Goal: Navigation & Orientation: Find specific page/section

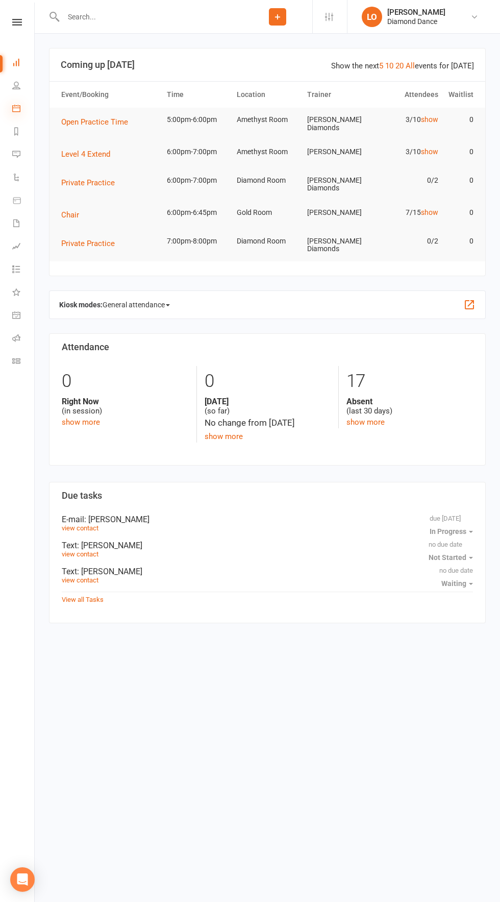
click at [16, 109] on icon at bounding box center [16, 108] width 8 height 8
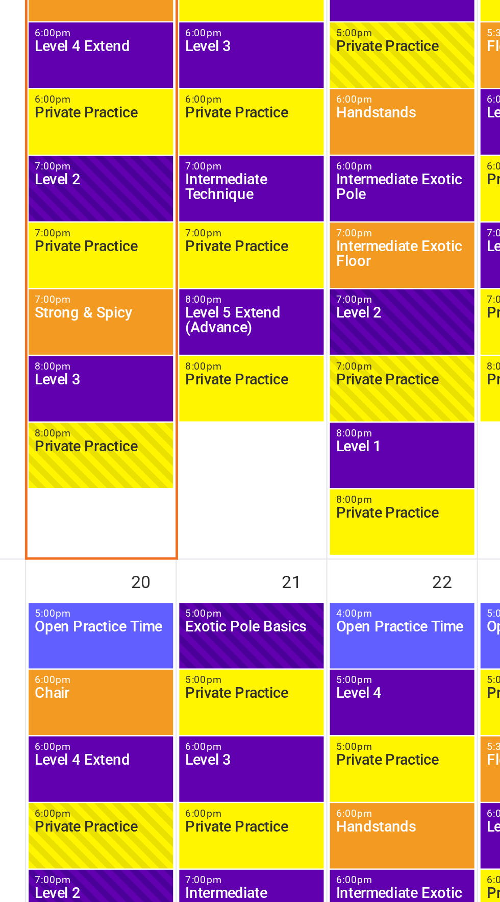
scroll to position [772, 0]
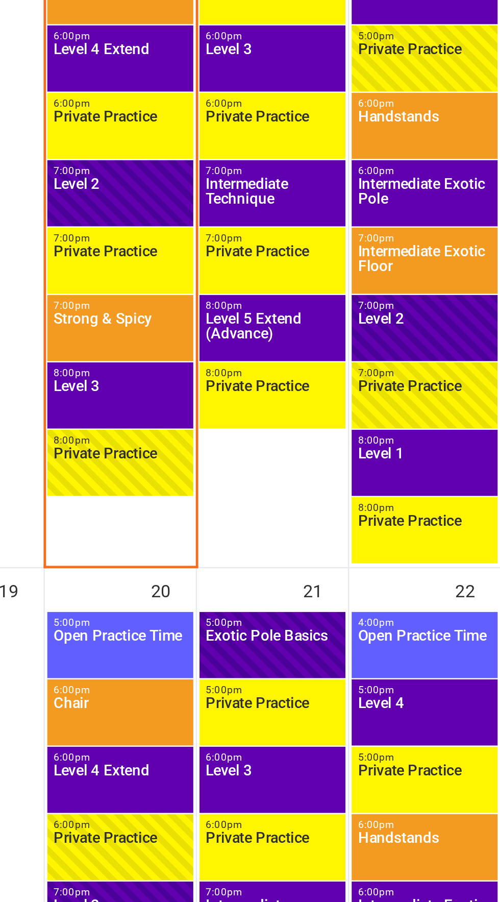
click at [155, 332] on span "Level 3" at bounding box center [143, 331] width 56 height 18
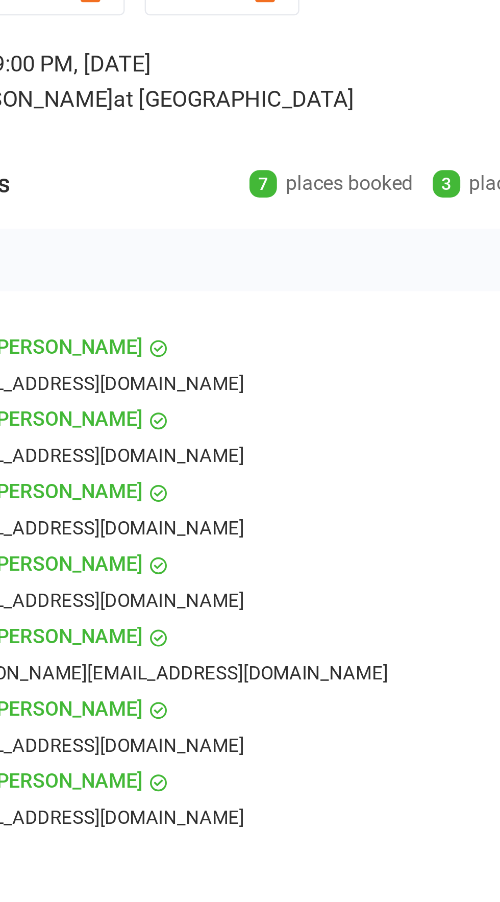
scroll to position [773, 0]
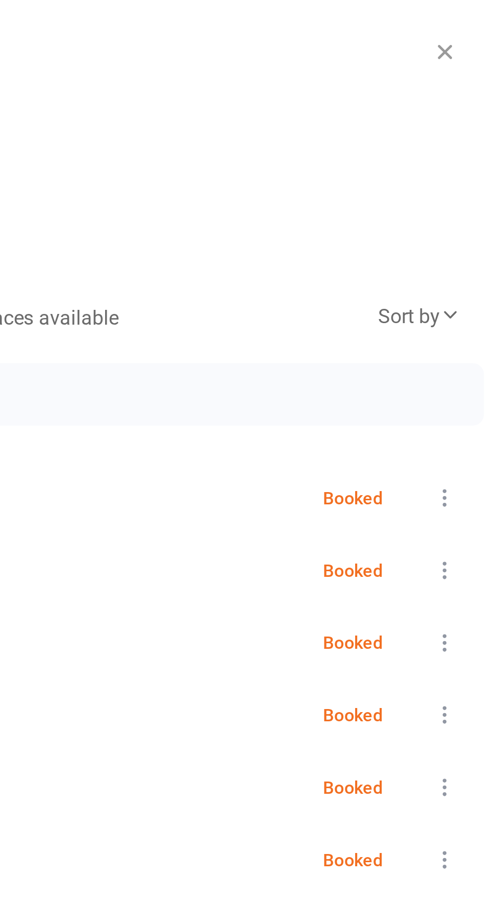
click at [478, 19] on icon "button" at bounding box center [478, 21] width 10 height 10
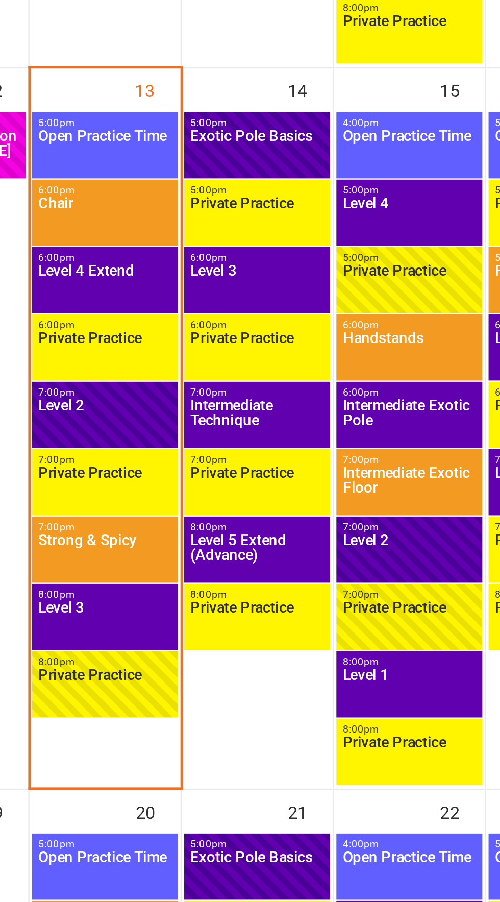
scroll to position [772, 0]
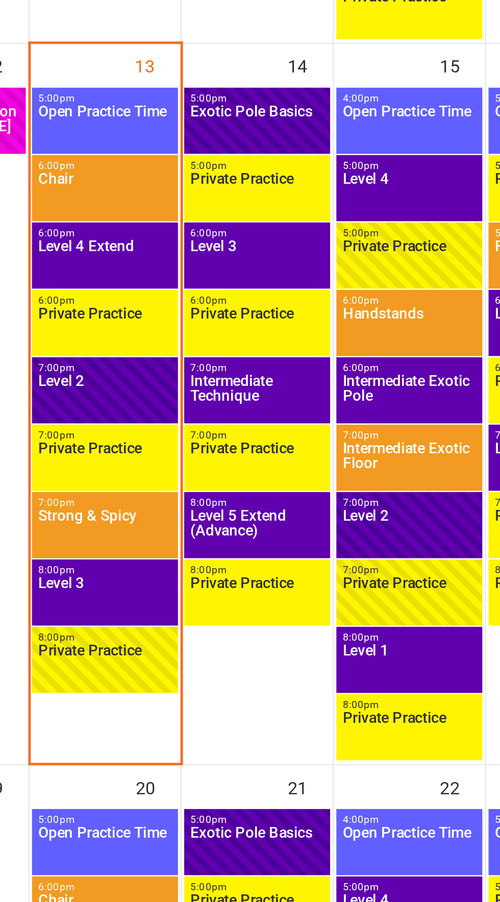
click at [267, 203] on div "5:00pm - 6:00pm Private Practice FULL" at bounding box center [268, 191] width 60 height 27
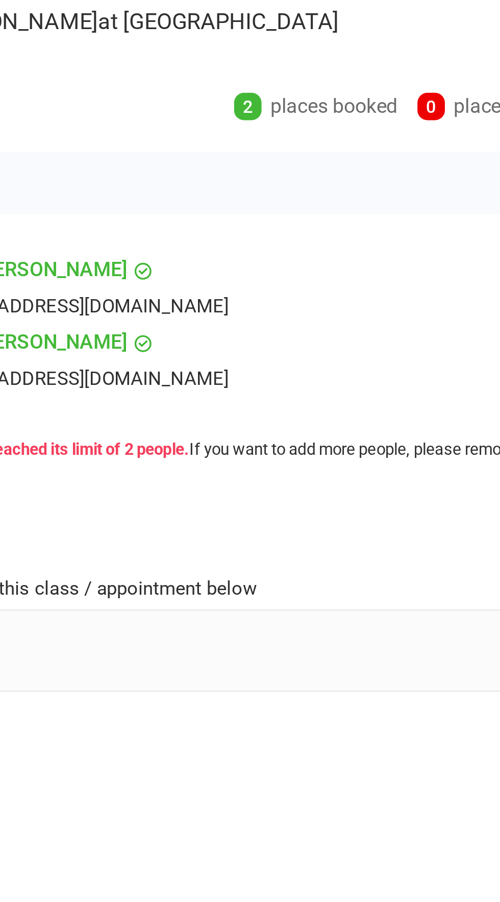
scroll to position [773, 0]
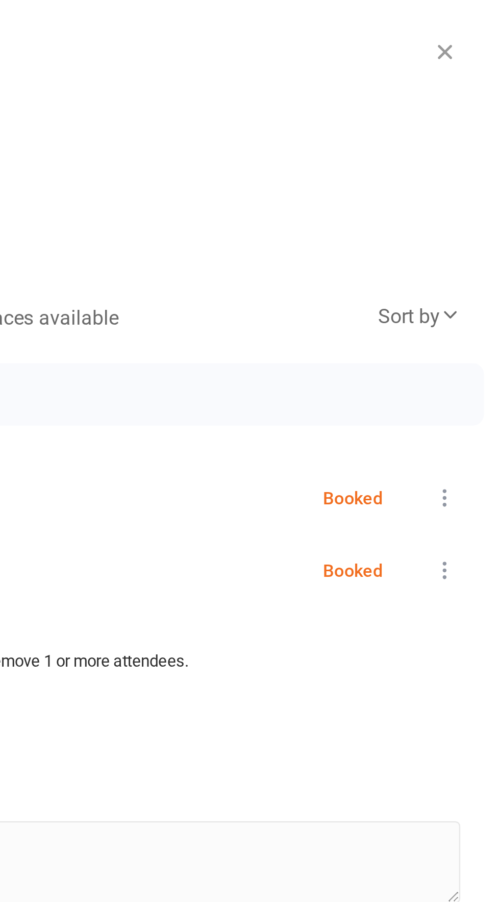
click at [476, 23] on icon "button" at bounding box center [478, 21] width 10 height 10
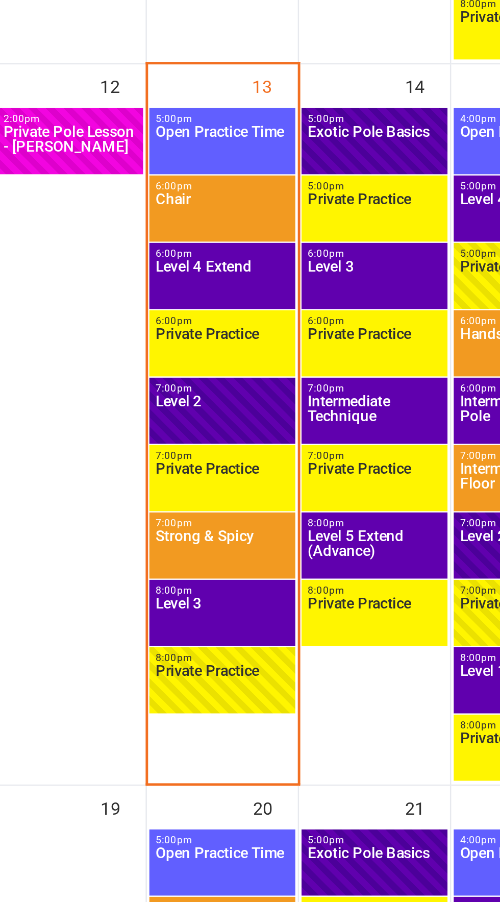
click at [207, 303] on span "Level 5 Extend (Advance)" at bounding box center [206, 304] width 56 height 18
